Goal: Information Seeking & Learning: Find contact information

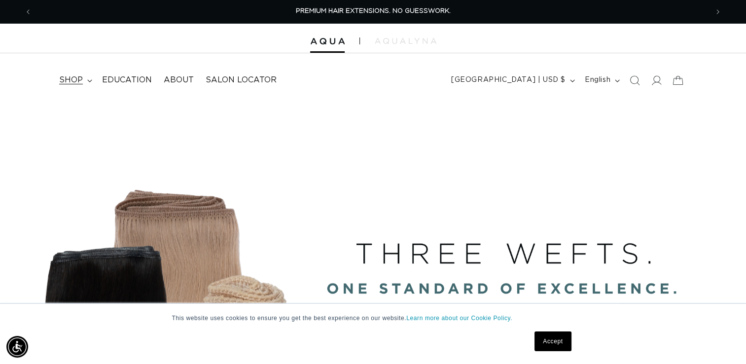
click at [67, 84] on span "shop" at bounding box center [71, 80] width 24 height 10
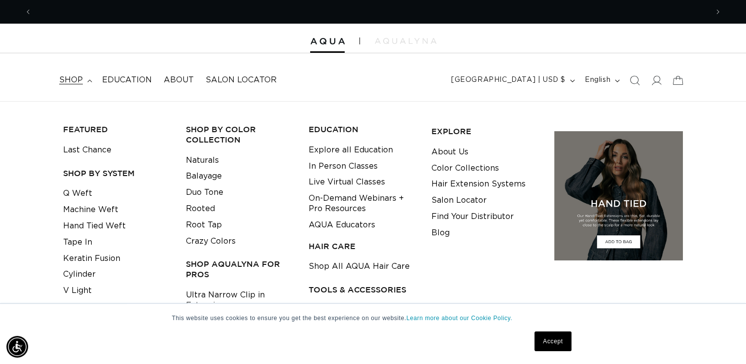
scroll to position [0, 676]
click at [660, 78] on icon at bounding box center [656, 80] width 10 height 10
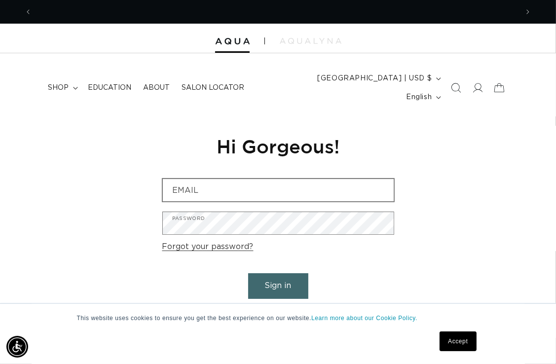
scroll to position [0, 971]
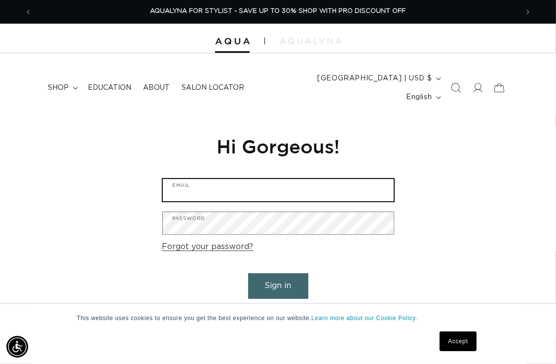
click at [323, 179] on input "Email" at bounding box center [278, 190] width 231 height 22
type input "lushmane108@gmail.com"
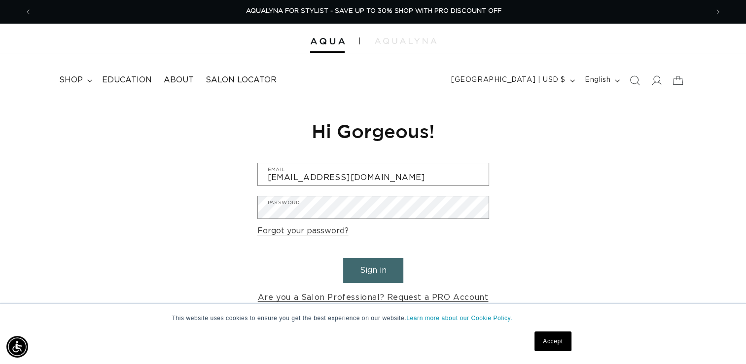
scroll to position [0, 0]
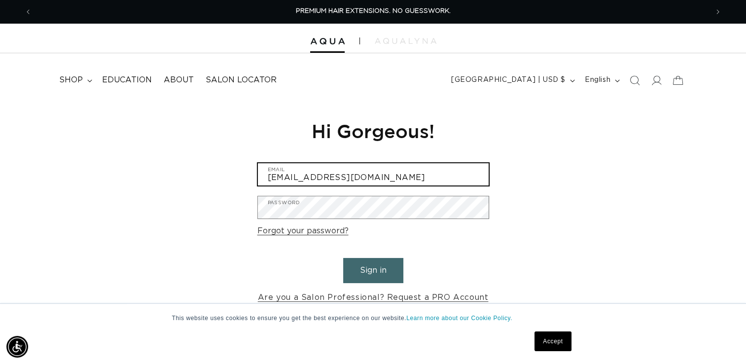
click at [389, 173] on input "lushmane108@gmail.com" at bounding box center [373, 174] width 231 height 22
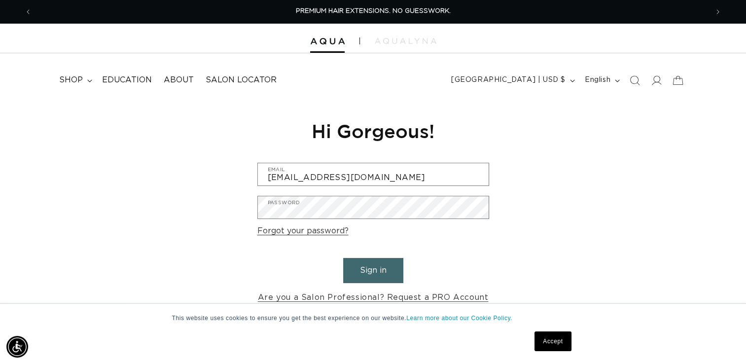
click at [377, 268] on button "Sign in" at bounding box center [373, 270] width 60 height 25
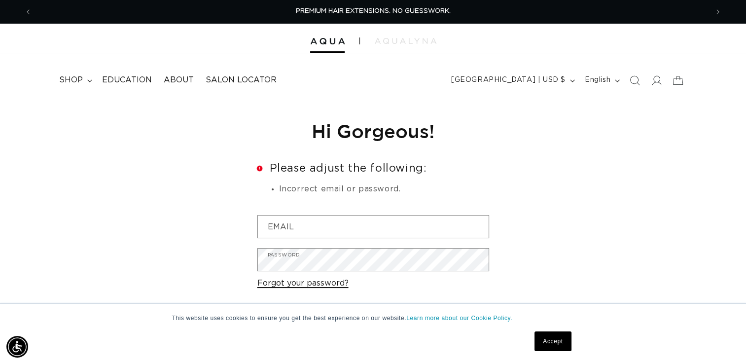
click at [313, 282] on link "Forgot your password?" at bounding box center [302, 283] width 91 height 14
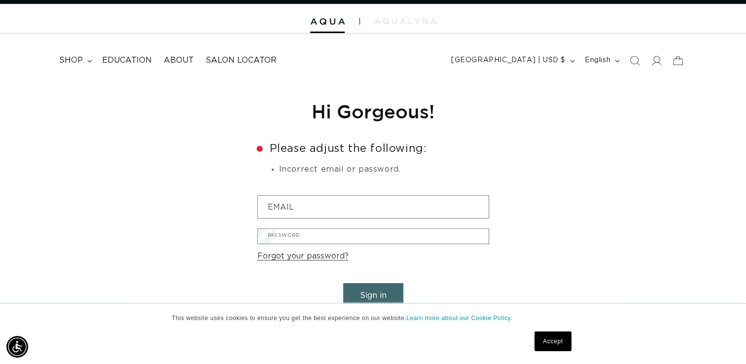
scroll to position [0, 676]
click at [0, 0] on input "Email" at bounding box center [0, 0] width 0 height 0
type input "lushmane108@gmail.com"
click at [0, 0] on button "Submit" at bounding box center [0, 0] width 0 height 0
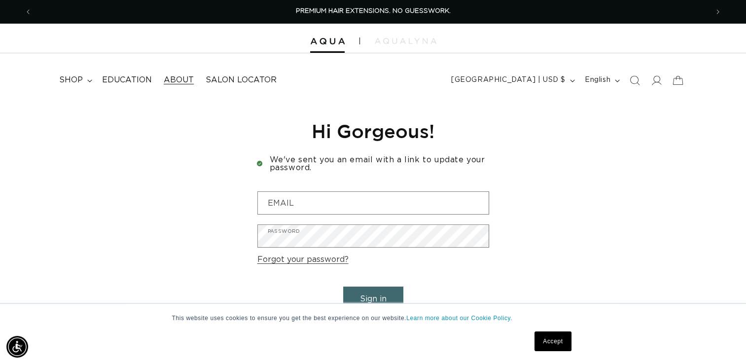
click at [176, 81] on span "About" at bounding box center [179, 80] width 30 height 10
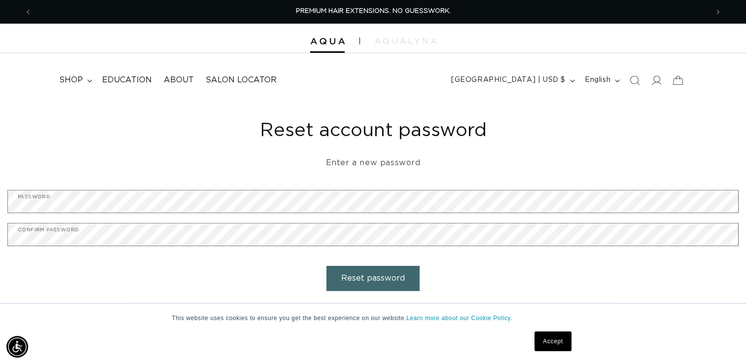
click at [375, 283] on button "Reset password" at bounding box center [372, 278] width 93 height 25
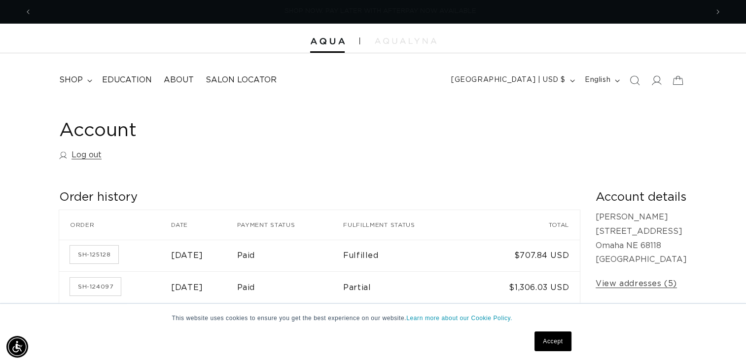
scroll to position [0, 1351]
click at [245, 78] on span "Salon Locator" at bounding box center [241, 80] width 71 height 10
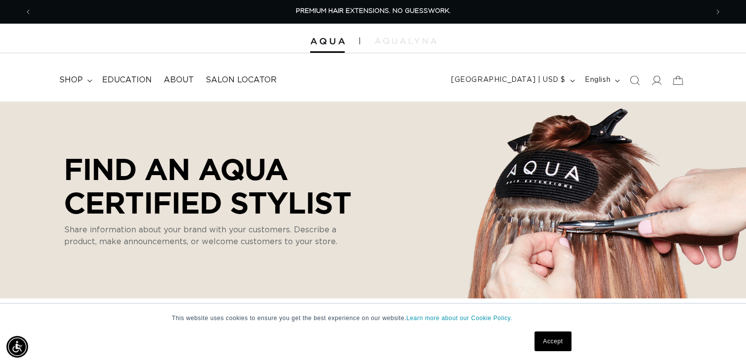
select select "m"
click at [560, 343] on link "Accept" at bounding box center [552, 341] width 36 height 20
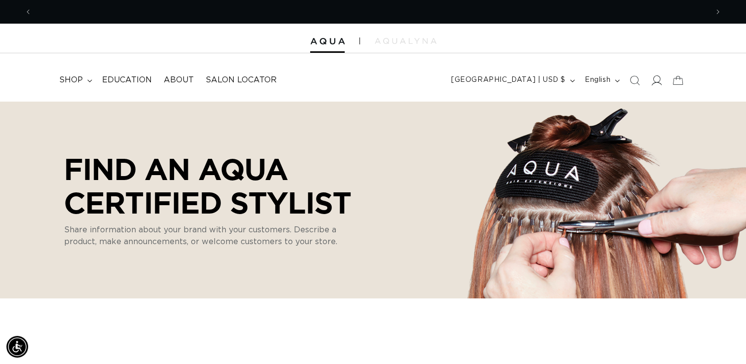
scroll to position [0, 0]
click at [657, 82] on icon at bounding box center [656, 80] width 10 height 10
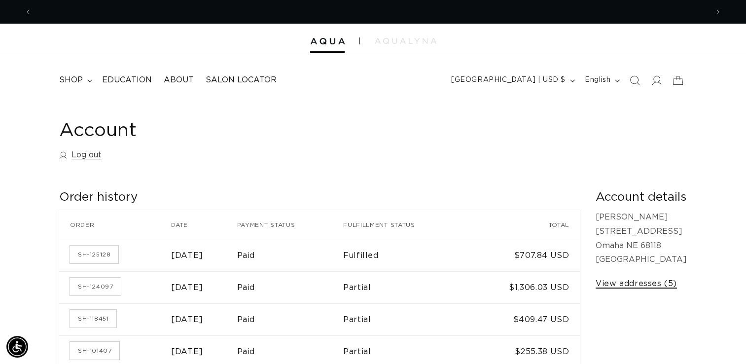
scroll to position [0, 676]
click at [634, 284] on link "View addresses (5)" at bounding box center [635, 284] width 81 height 14
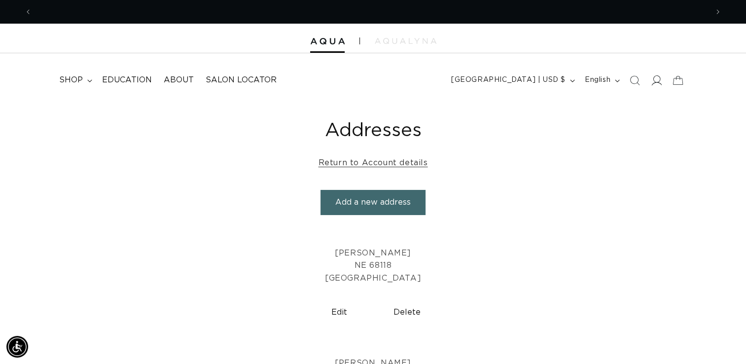
scroll to position [0, 1351]
click at [654, 79] on icon at bounding box center [656, 80] width 10 height 10
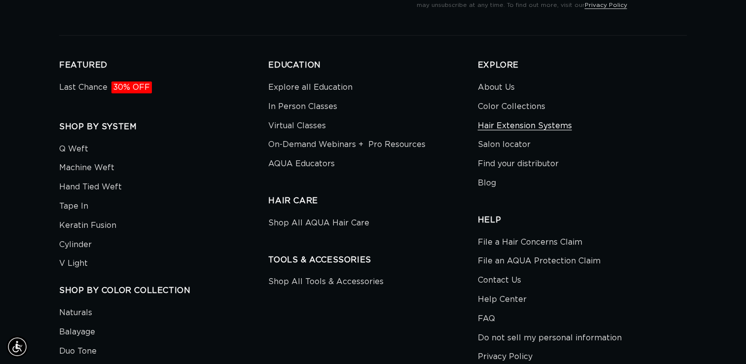
click at [509, 129] on link "Hair Extension Systems" at bounding box center [525, 125] width 94 height 19
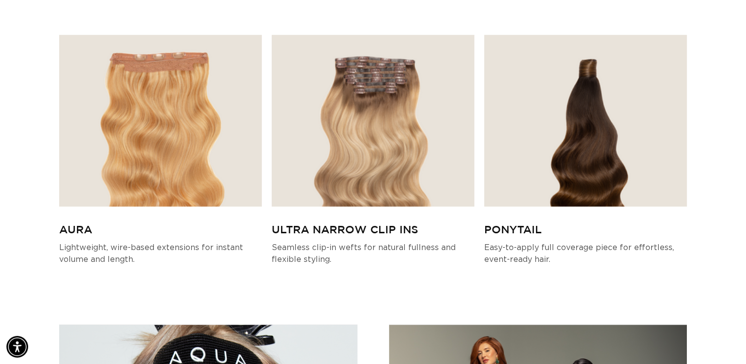
scroll to position [2835, 0]
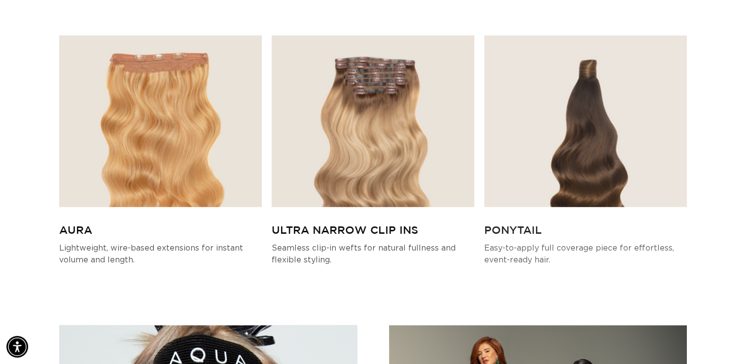
click at [556, 138] on img at bounding box center [585, 121] width 203 height 172
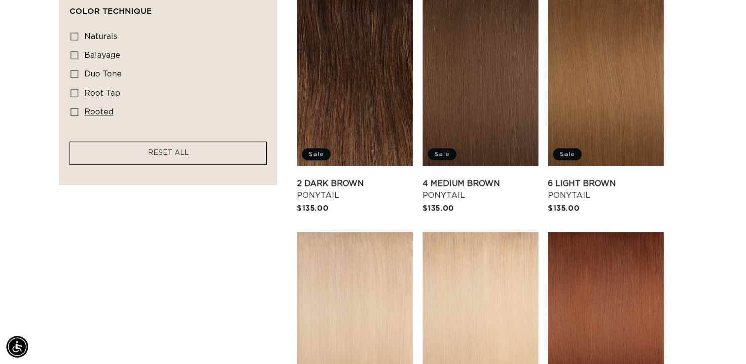
click at [115, 109] on label "rooted rooted (1 product)" at bounding box center [164, 112] width 189 height 19
click at [78, 109] on input "rooted rooted (1 product)" at bounding box center [74, 112] width 8 height 8
checkbox input "true"
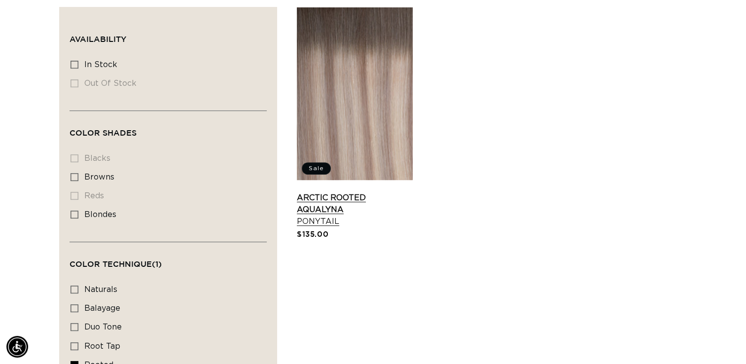
scroll to position [0, 1351]
click at [333, 192] on link "Arctic Rooted AquaLyna Ponytail" at bounding box center [355, 209] width 116 height 35
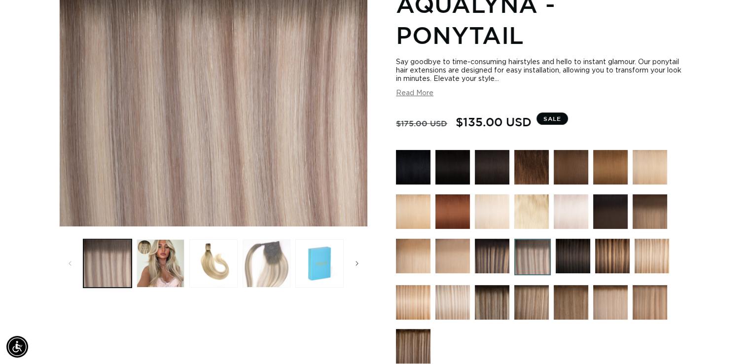
scroll to position [0, 676]
click at [256, 262] on button "Load image 4 in gallery view" at bounding box center [267, 263] width 48 height 48
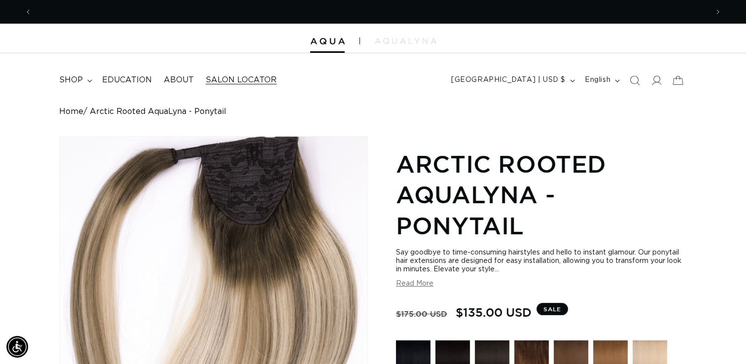
click at [239, 82] on span "Salon Locator" at bounding box center [241, 80] width 71 height 10
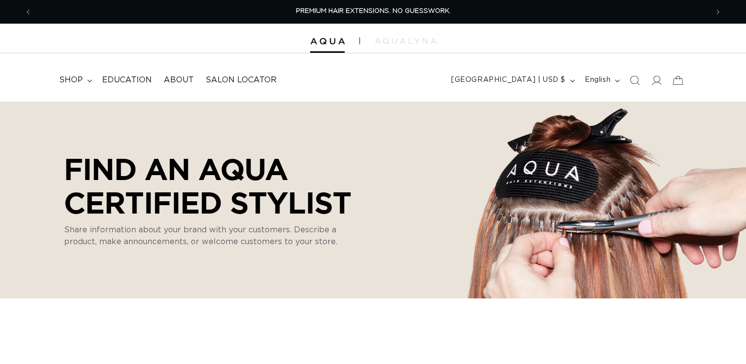
select select "m"
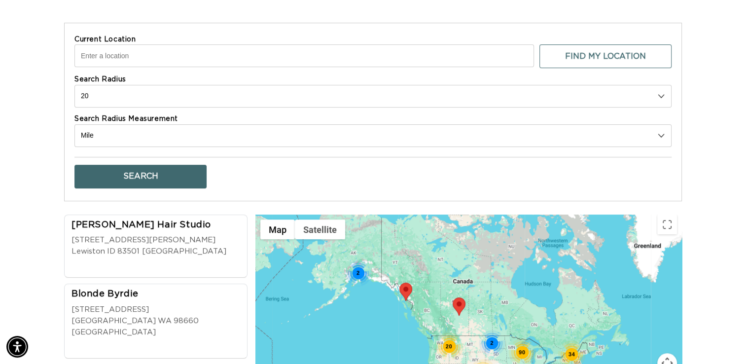
scroll to position [381, 0]
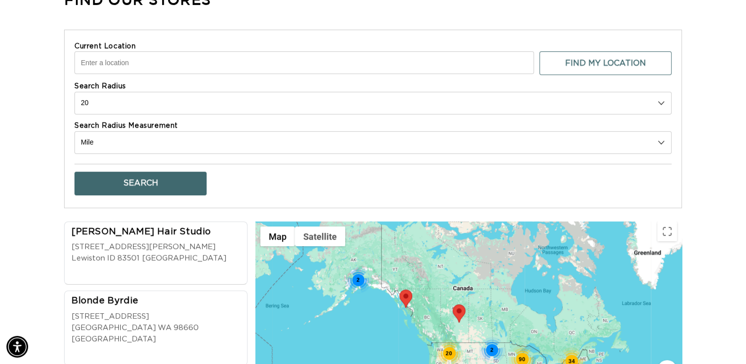
click at [228, 59] on input "Current Location" at bounding box center [303, 62] width 459 height 23
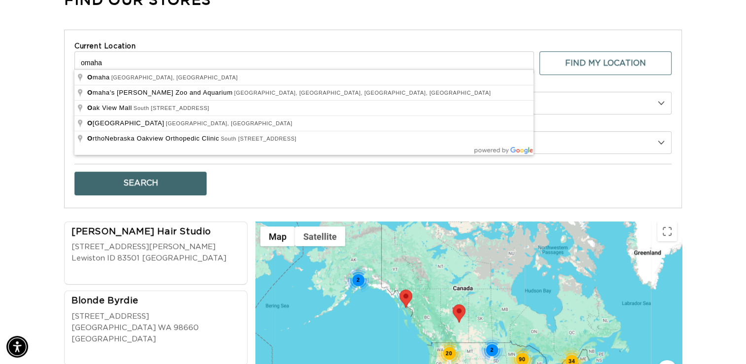
scroll to position [0, 1351]
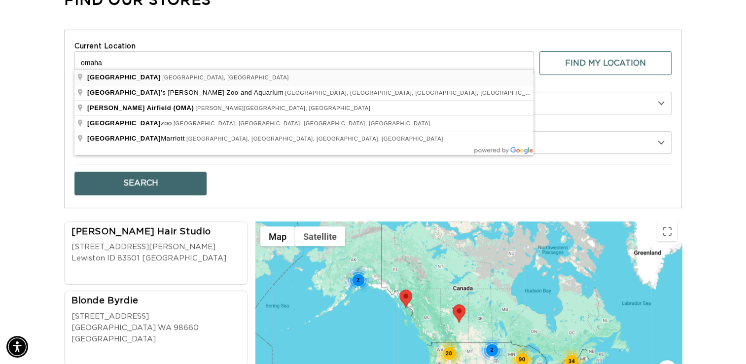
type input "Omaha, NE, USA"
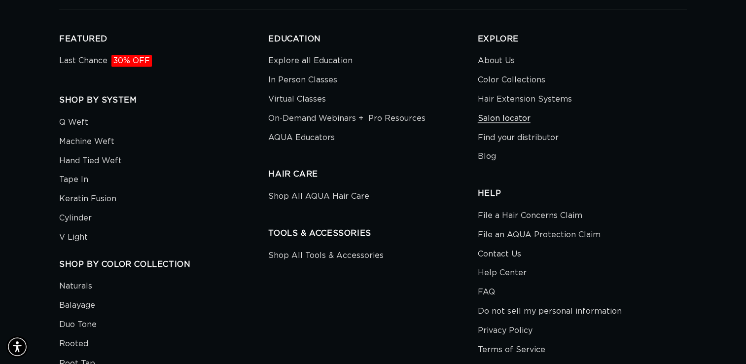
scroll to position [0, 676]
click at [510, 128] on link "Find your distributor" at bounding box center [518, 137] width 81 height 19
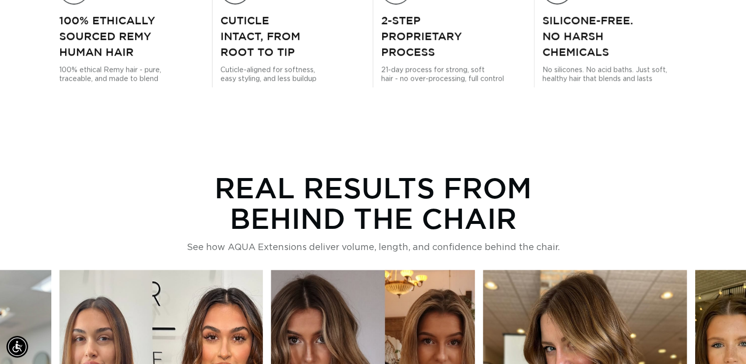
scroll to position [0, 1351]
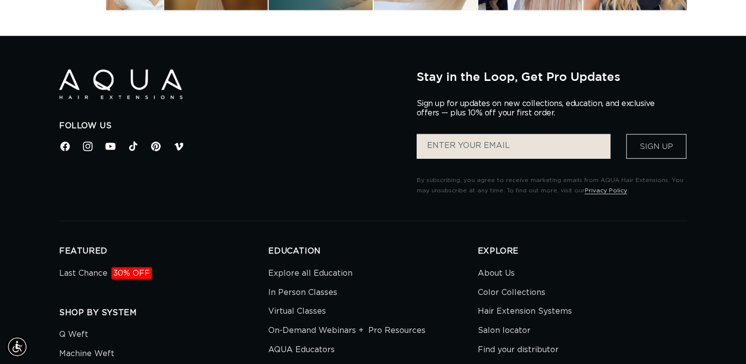
scroll to position [0, 676]
click at [87, 275] on link "Last Chance 30% OFF" at bounding box center [105, 274] width 93 height 17
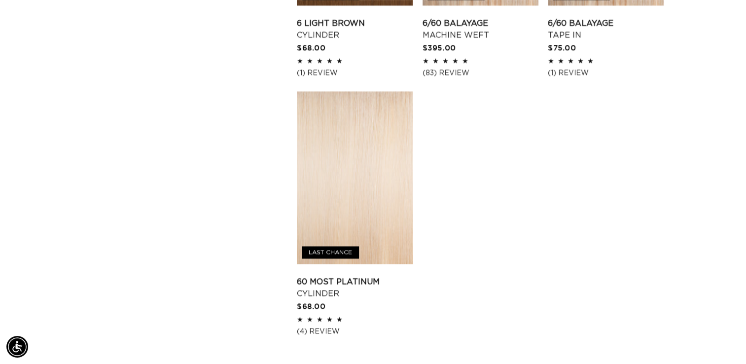
scroll to position [0, 676]
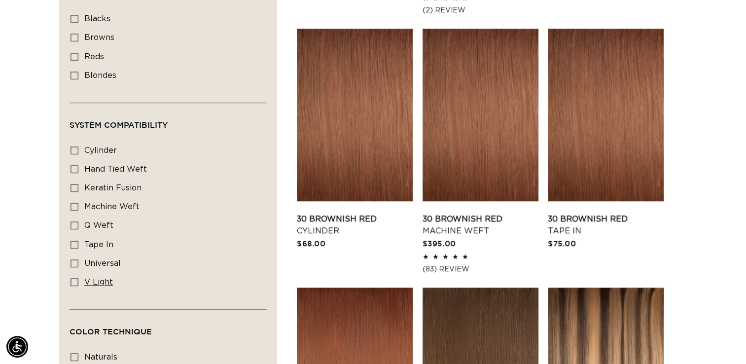
click at [98, 283] on span "v light" at bounding box center [98, 282] width 29 height 8
click at [78, 283] on input "v light v light (1 product)" at bounding box center [74, 282] width 8 height 8
checkbox input "true"
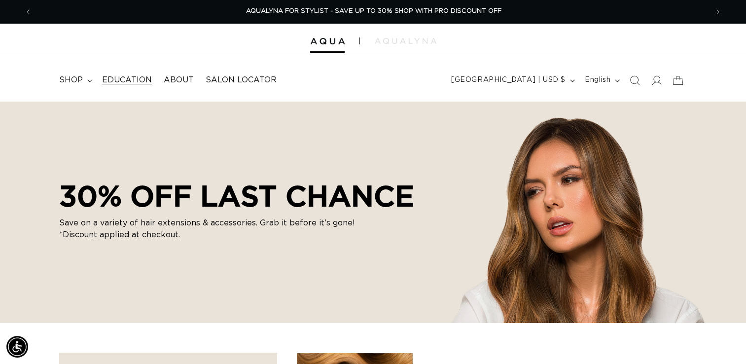
click at [114, 84] on span "Education" at bounding box center [127, 80] width 50 height 10
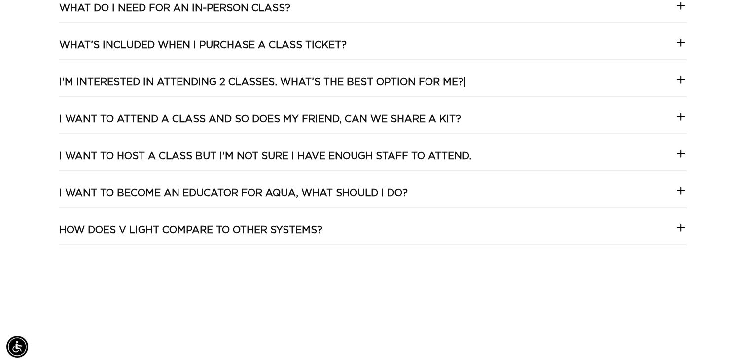
scroll to position [0, 1351]
click at [677, 228] on icon at bounding box center [680, 228] width 7 height 0
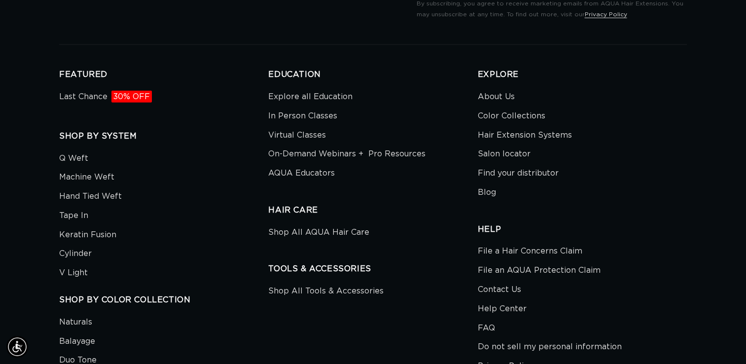
scroll to position [0, 0]
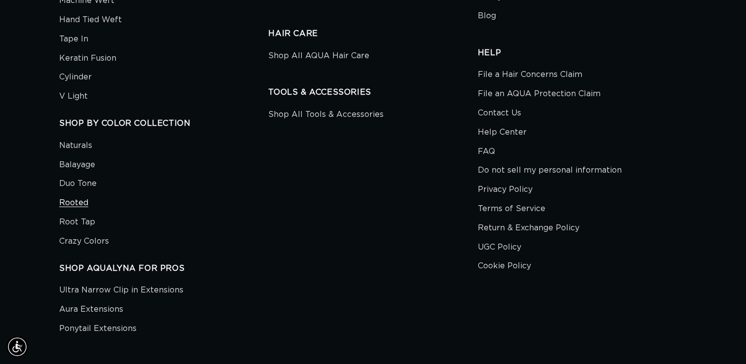
click at [75, 199] on link "Rooted" at bounding box center [73, 202] width 29 height 19
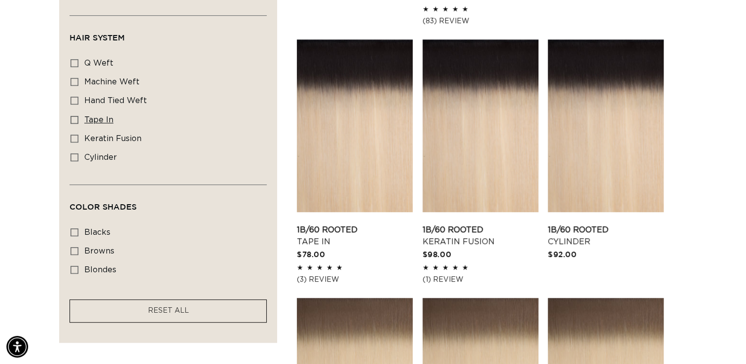
click at [75, 118] on icon at bounding box center [74, 120] width 8 height 8
click at [75, 118] on input "tape in tape in (4 products)" at bounding box center [74, 120] width 8 height 8
checkbox input "true"
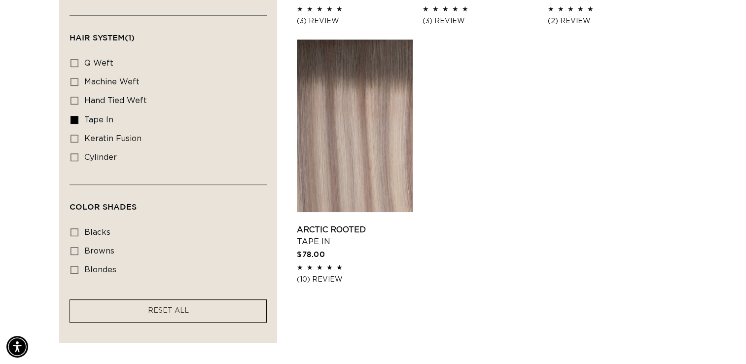
scroll to position [0, 676]
click at [322, 224] on link "Arctic Rooted Tape In" at bounding box center [355, 236] width 116 height 24
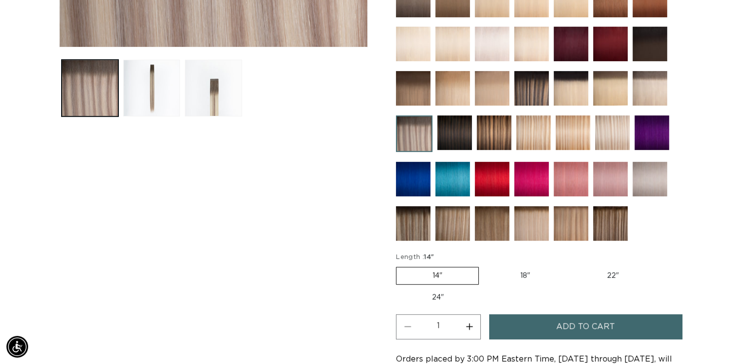
click at [611, 269] on label "22" Variant sold out or unavailable" at bounding box center [613, 275] width 84 height 17
click at [571, 265] on input "22" Variant sold out or unavailable" at bounding box center [571, 265] width 0 height 0
radio input "true"
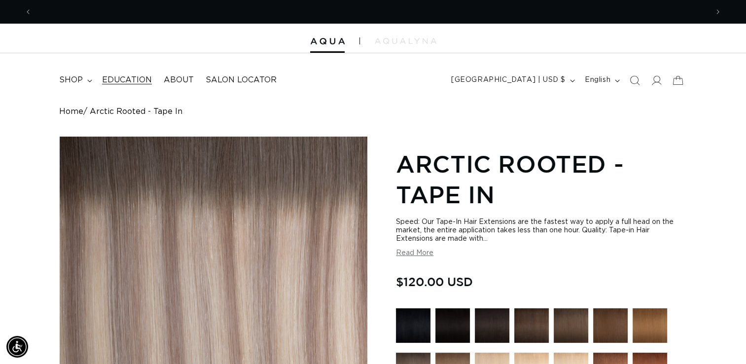
scroll to position [0, 1351]
click at [28, 10] on icon "Previous announcement" at bounding box center [28, 11] width 3 height 11
click at [28, 9] on icon "Previous announcement" at bounding box center [28, 11] width 3 height 11
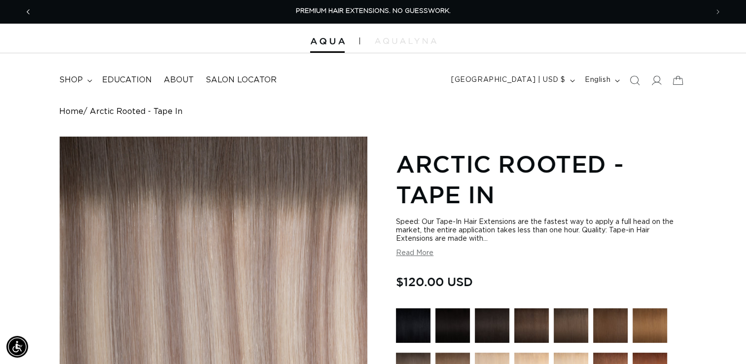
click at [28, 9] on icon "Previous announcement" at bounding box center [28, 11] width 3 height 11
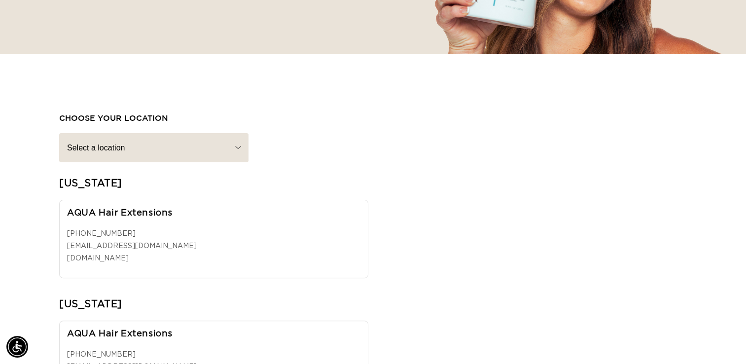
scroll to position [0, 1351]
click at [205, 146] on select "Select a location [US_STATE] [US_STATE] [US_STATE] [US_STATE] [US_STATE] [GEOGR…" at bounding box center [153, 147] width 189 height 29
select select "[US_STATE]"
click at [59, 133] on select "Select a location [US_STATE] [US_STATE] [US_STATE] [US_STATE] [US_STATE] [GEOGR…" at bounding box center [153, 147] width 189 height 29
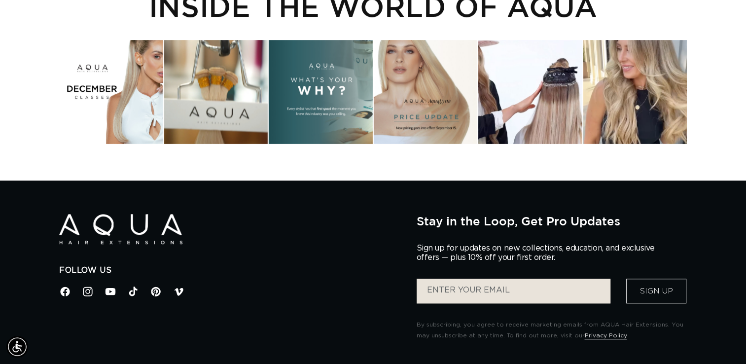
scroll to position [0, 1351]
click at [651, 14] on h2 "INSIDE THE WORLD OF AQUA" at bounding box center [372, 6] width 627 height 34
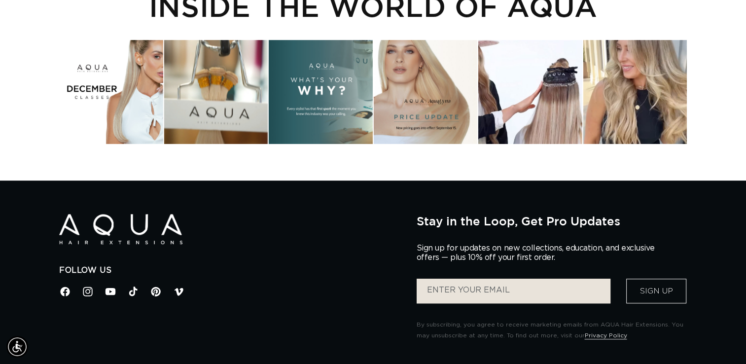
scroll to position [0, 1351]
click at [375, 227] on div "Follow Us Facebook Instagram YouTube TikTok Pinterest Vimeo" at bounding box center [230, 255] width 342 height 83
